Goal: Transaction & Acquisition: Book appointment/travel/reservation

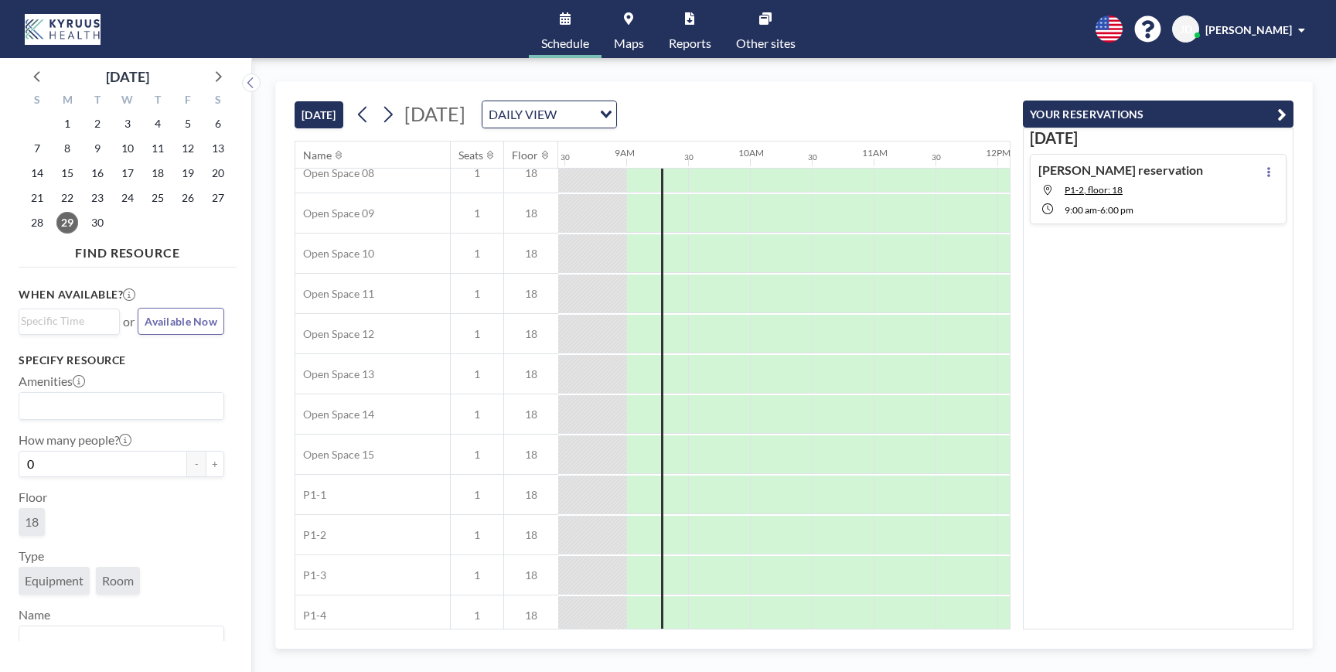
scroll to position [0, 1045]
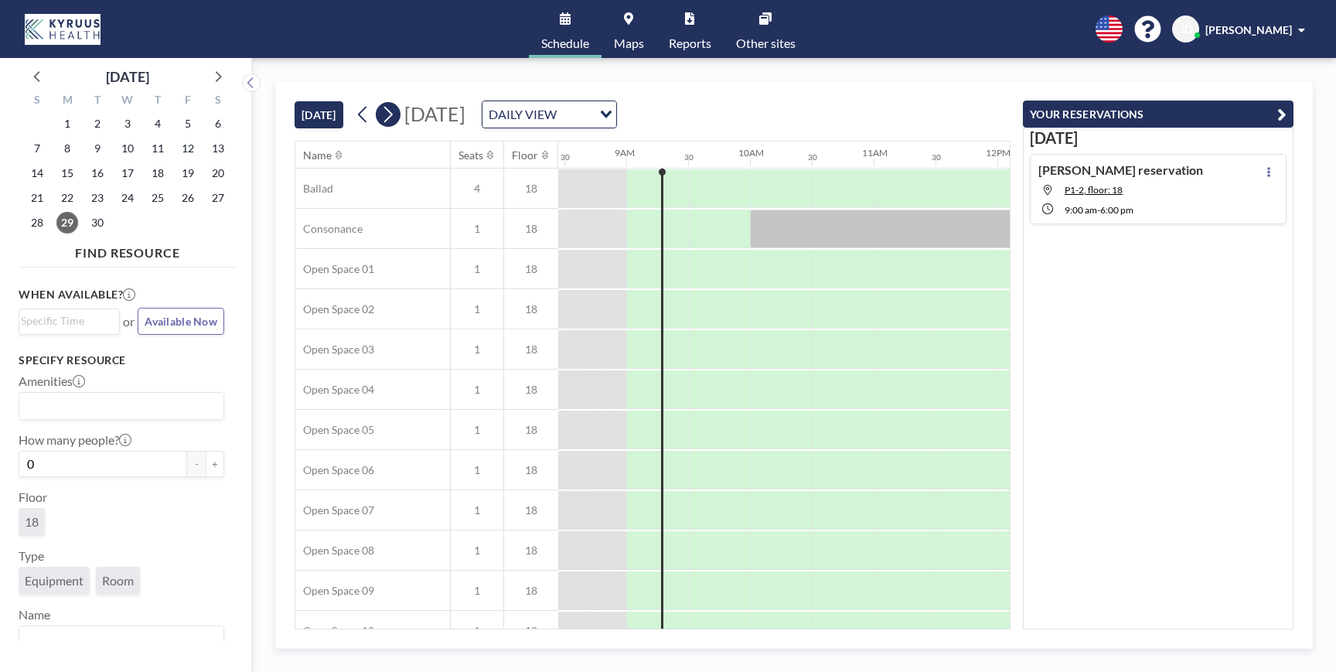
click at [393, 107] on icon at bounding box center [387, 114] width 15 height 23
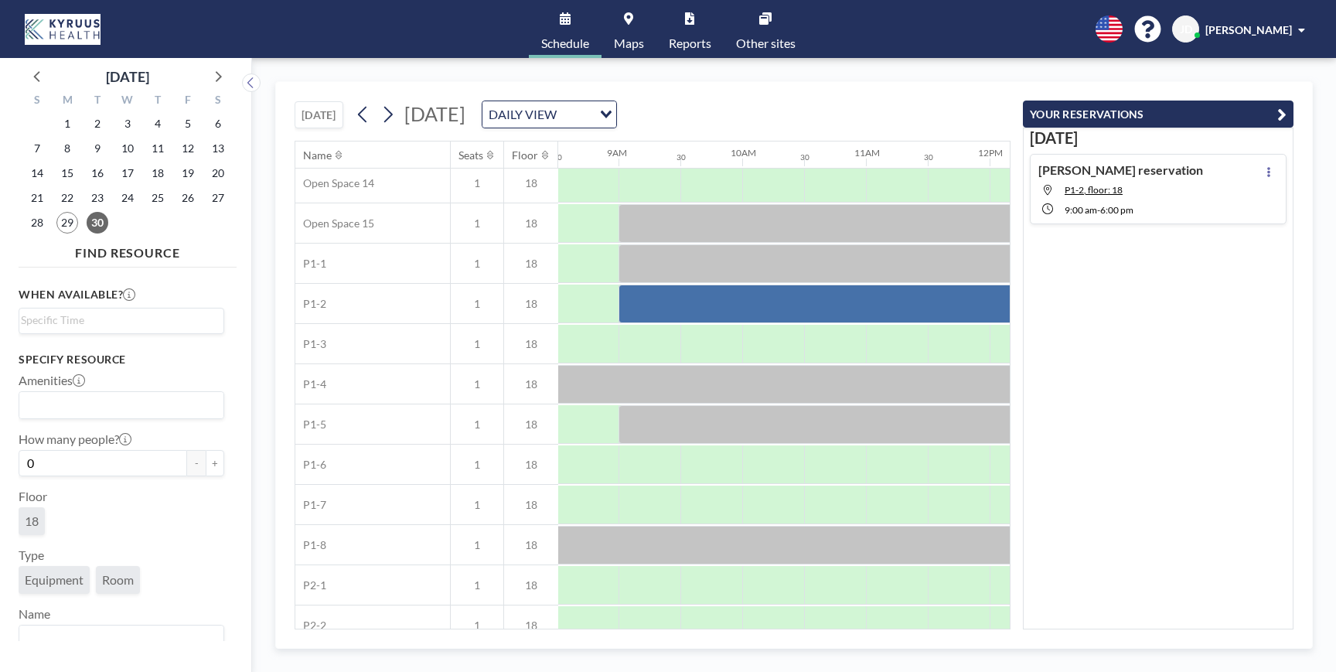
scroll to position [608, 1051]
click at [745, 22] on link "Other sites" at bounding box center [766, 29] width 84 height 58
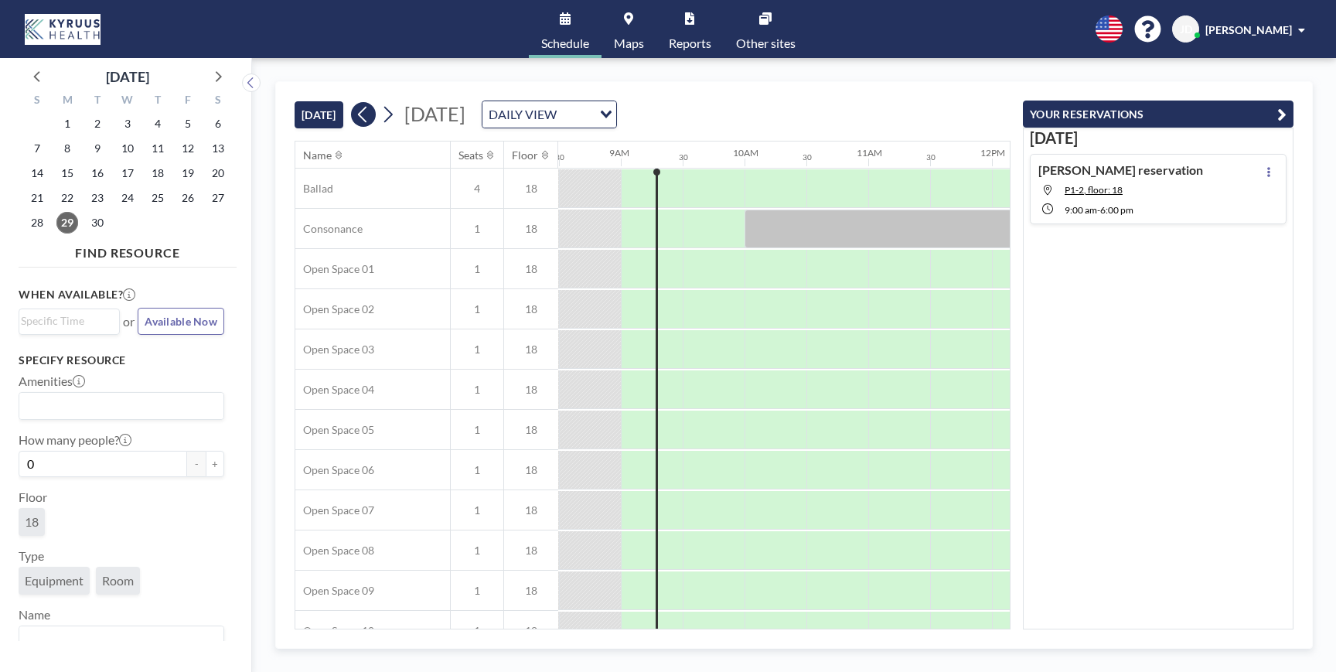
scroll to position [0, 1051]
drag, startPoint x: 400, startPoint y: 104, endPoint x: 386, endPoint y: 111, distance: 16.6
click at [400, 104] on div "Monday, September 29, 2025 DAILY VIEW Loading..." at bounding box center [484, 114] width 266 height 28
click at [386, 111] on icon at bounding box center [387, 114] width 15 height 23
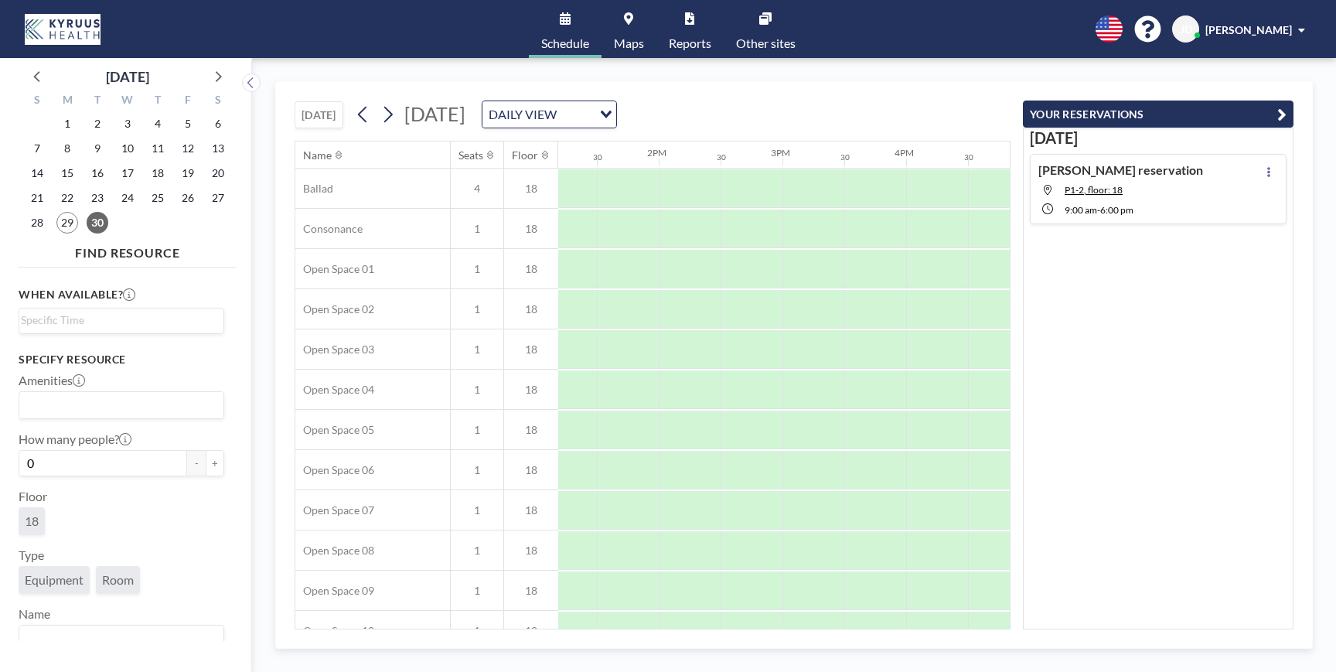
scroll to position [0, 1646]
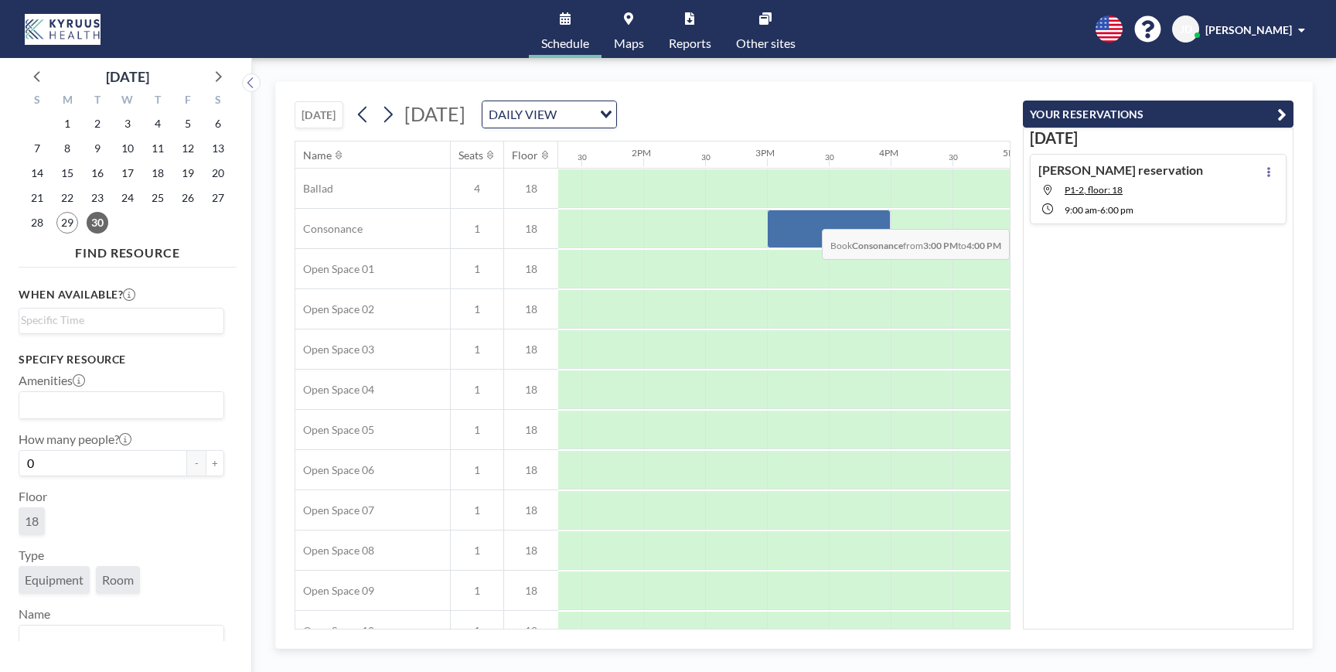
drag, startPoint x: 798, startPoint y: 247, endPoint x: 836, endPoint y: 217, distance: 47.9
click at [836, 217] on div at bounding box center [829, 228] width 124 height 39
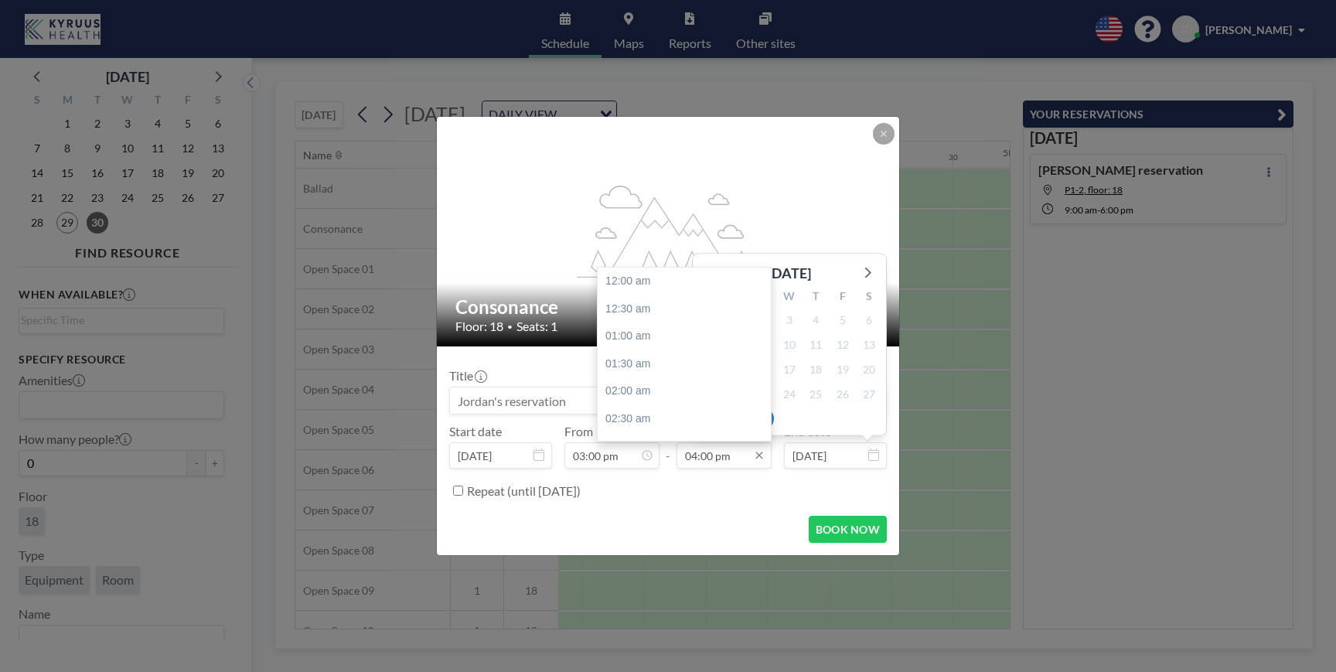
scroll to position [880, 0]
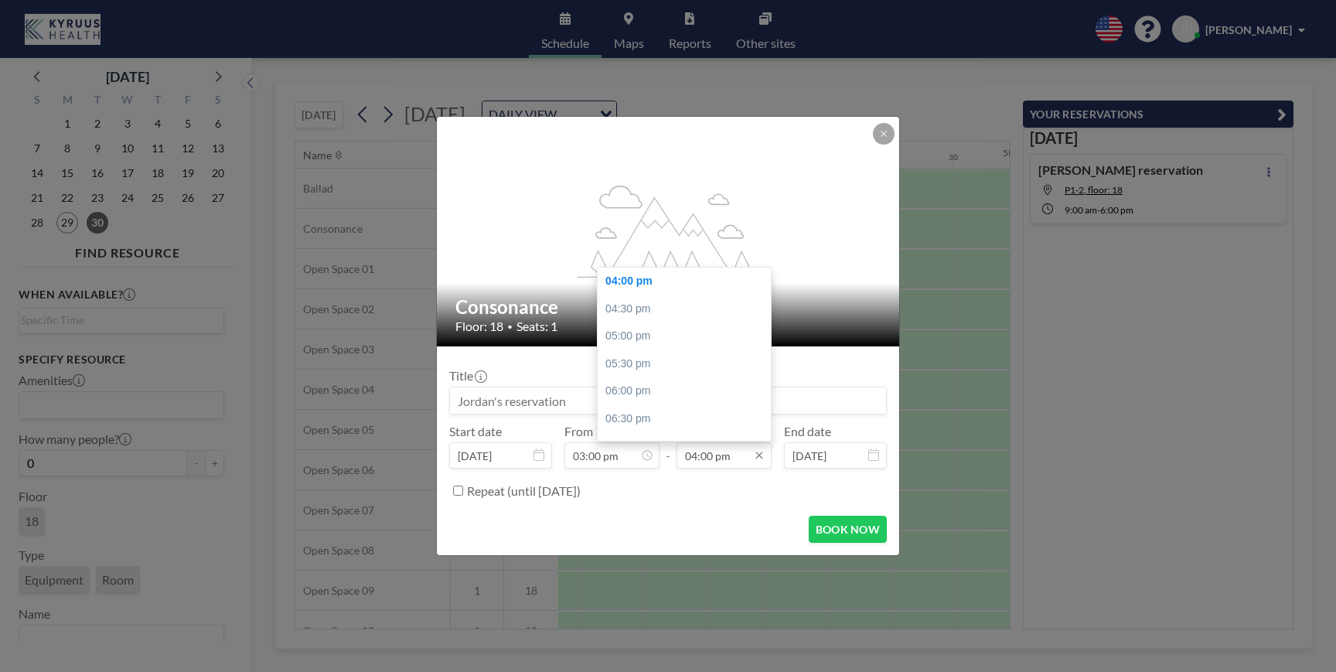
click at [708, 456] on input "04:00 pm" at bounding box center [723, 455] width 95 height 26
click at [667, 396] on div "03:30 pm" at bounding box center [684, 389] width 173 height 28
type input "03:30 pm"
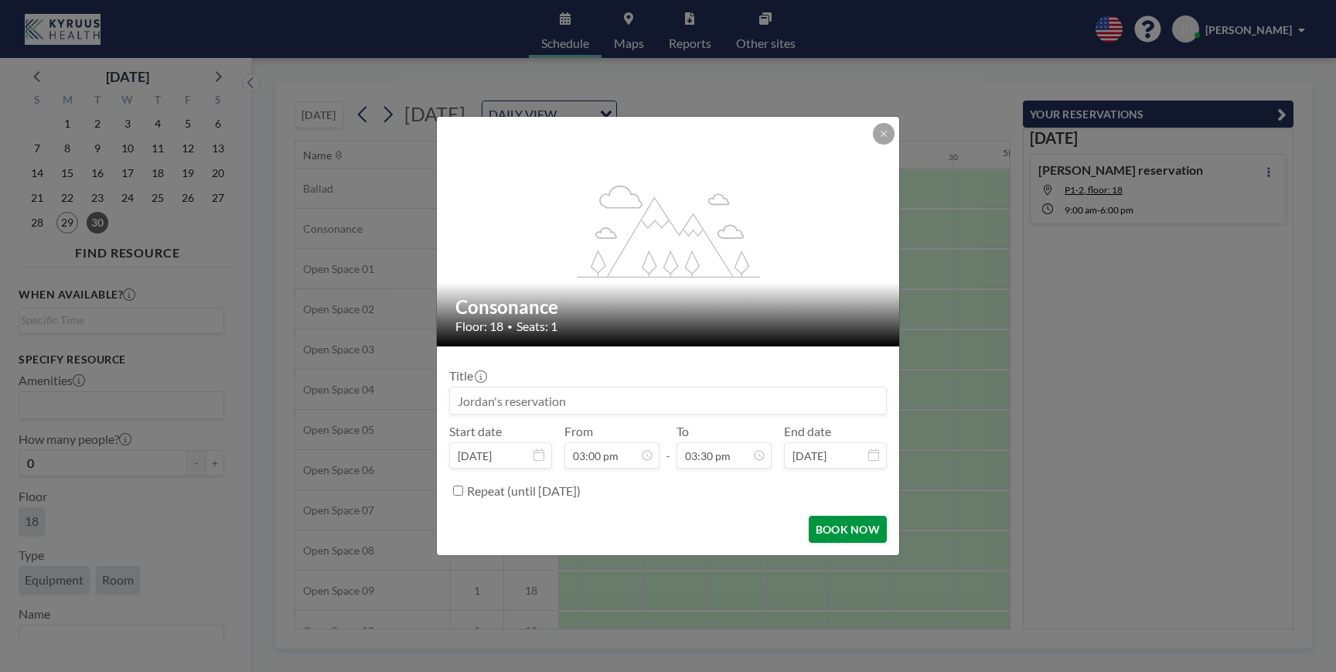
scroll to position [0, 0]
click at [839, 533] on button "BOOK NOW" at bounding box center [848, 529] width 78 height 27
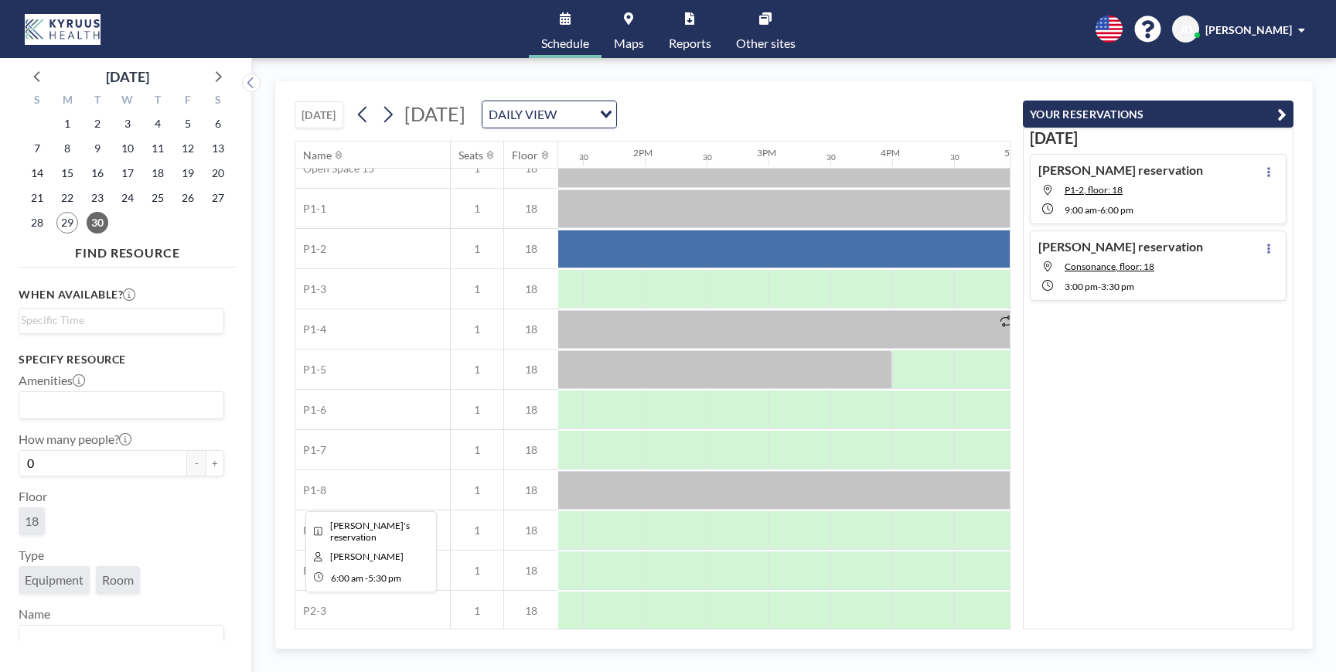
scroll to position [666, 1645]
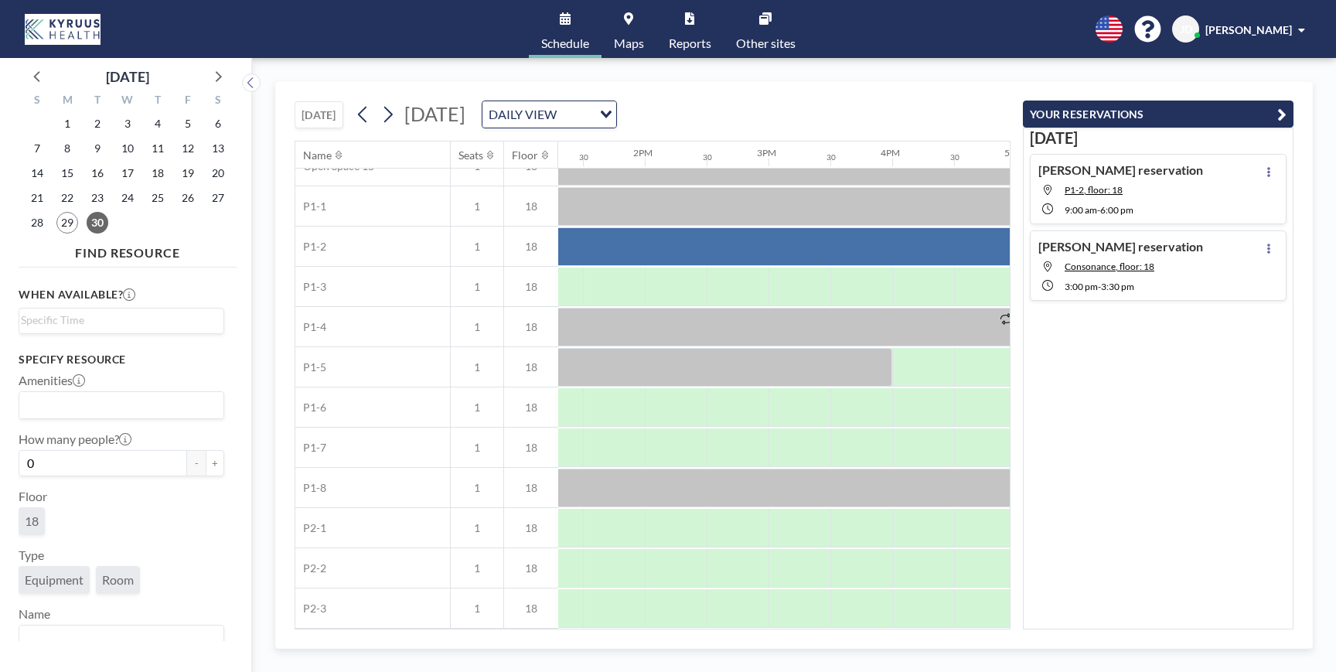
click at [550, 44] on span "Schedule" at bounding box center [565, 43] width 48 height 12
click at [569, 44] on span "Schedule" at bounding box center [565, 43] width 48 height 12
click at [744, 21] on link "Other sites" at bounding box center [766, 29] width 84 height 58
